Goal: Task Accomplishment & Management: Manage account settings

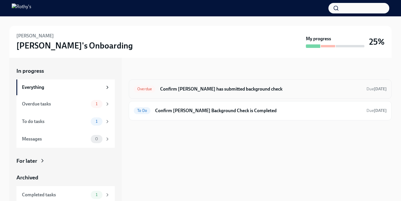
click at [196, 88] on h6 "Confirm [PERSON_NAME] has submitted background check" at bounding box center [261, 89] width 202 height 6
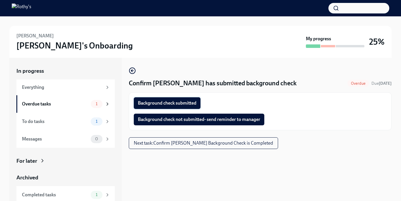
click at [184, 101] on span "Background check submitted" at bounding box center [167, 103] width 59 height 6
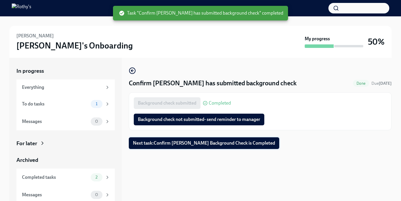
click at [180, 141] on span "Next task : Confirm [PERSON_NAME] Background Check is Completed" at bounding box center [204, 144] width 142 height 6
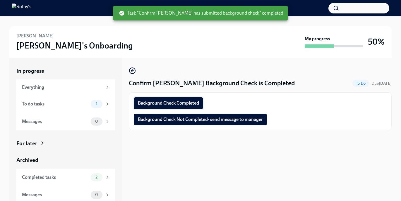
click at [178, 105] on span "Background Check Completed" at bounding box center [168, 103] width 61 height 6
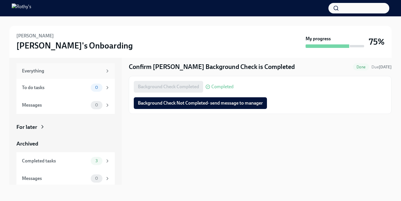
click at [65, 71] on div "Everything" at bounding box center [62, 71] width 81 height 6
